Goal: Navigation & Orientation: Go to known website

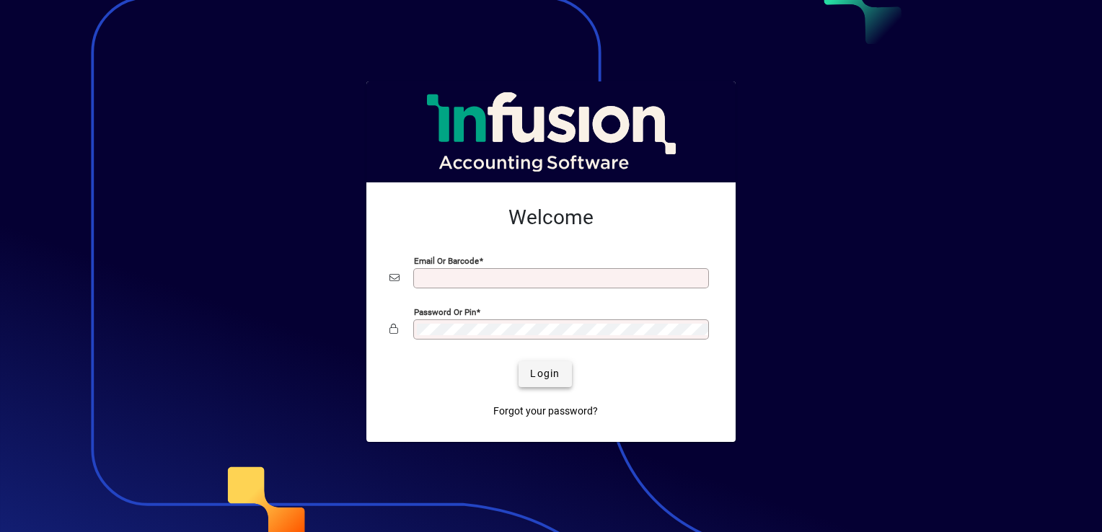
type input "**********"
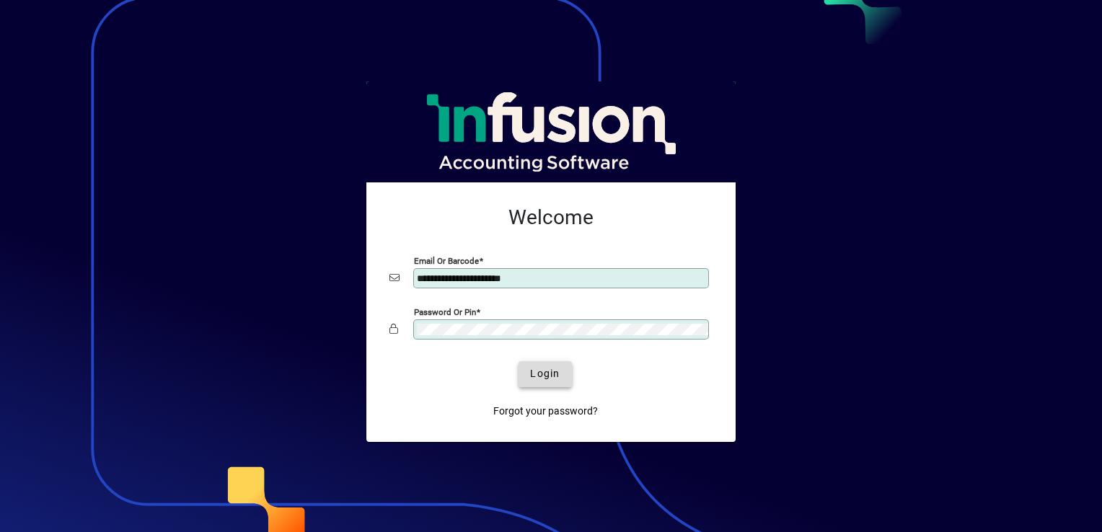
click at [549, 372] on span "Login" at bounding box center [545, 373] width 30 height 15
